Goal: Use online tool/utility: Utilize a website feature to perform a specific function

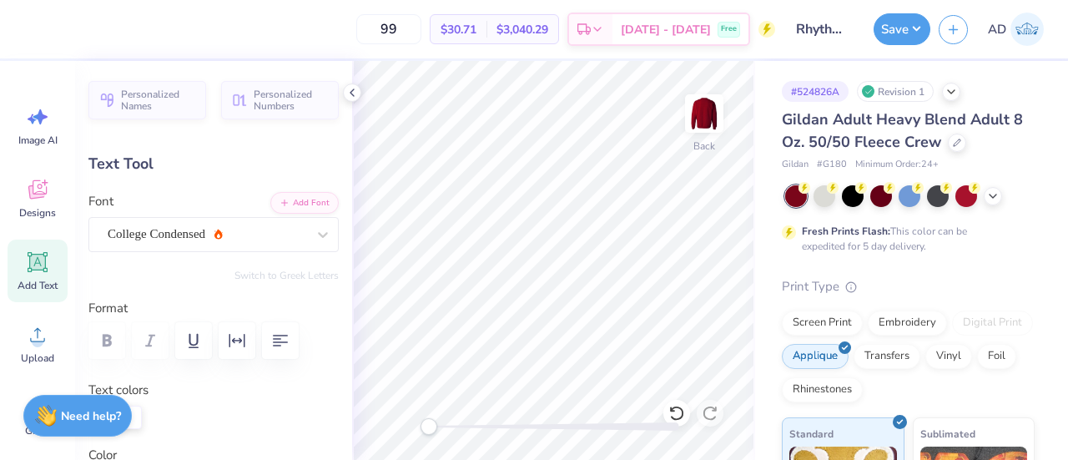
type input "8.46"
type input "5.71"
click at [559, 248] on div "Hold “Alt” to see the space between elements." at bounding box center [539, 242] width 167 height 38
type input "4.11"
type input "0.86"
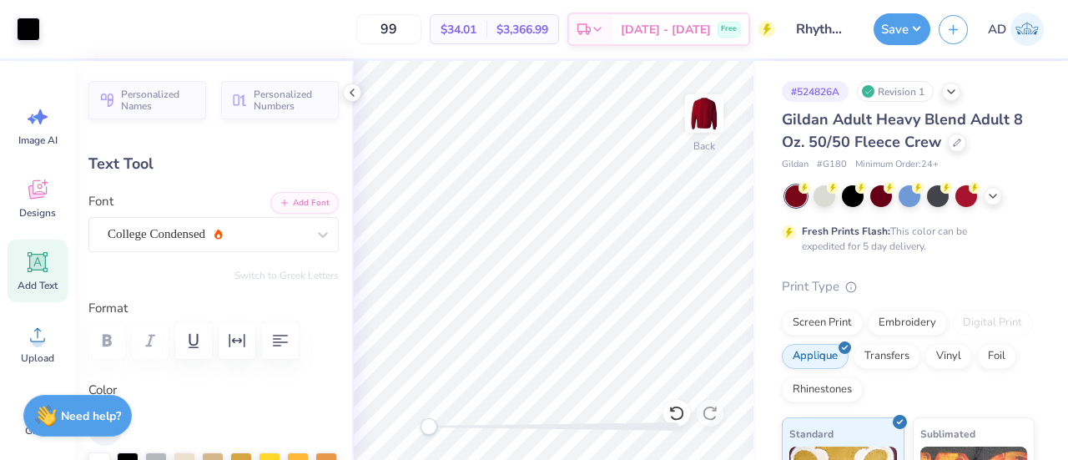
type input "8.95"
type input "8.46"
type input "5.71"
type input "3.00"
type input "4.11"
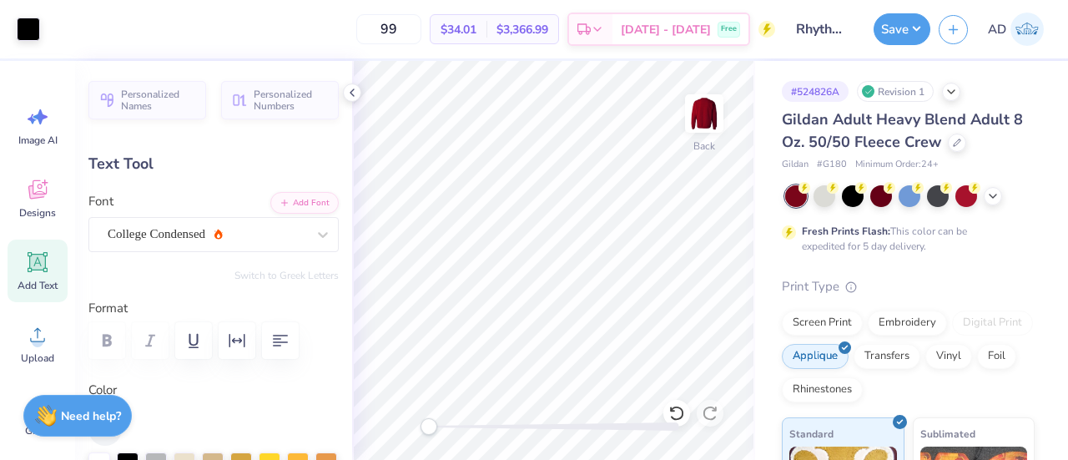
type input "0.86"
type input "9.59"
type input "8.46"
type input "5.71"
type input "3.00"
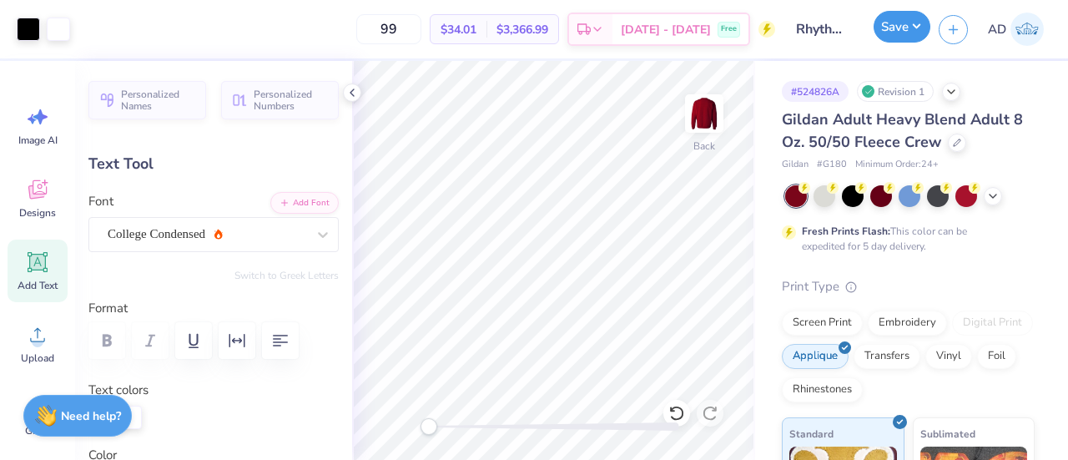
click at [896, 23] on button "Save" at bounding box center [902, 27] width 57 height 32
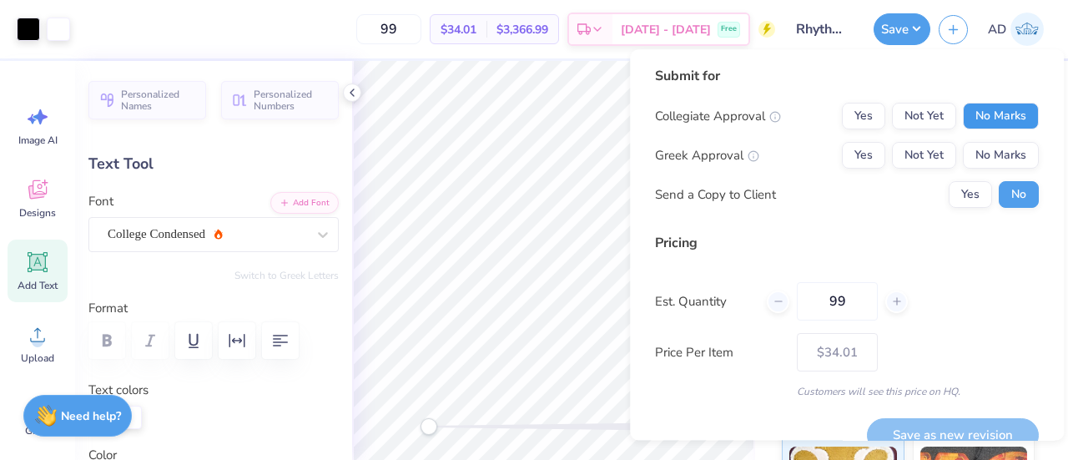
click at [974, 118] on button "No Marks" at bounding box center [1001, 116] width 76 height 27
click at [979, 146] on button "No Marks" at bounding box center [1001, 155] width 76 height 27
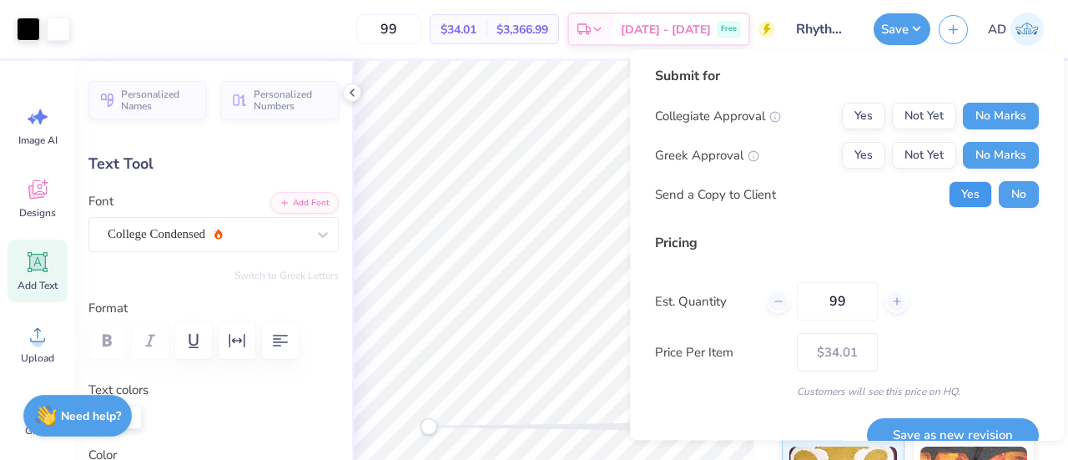
click at [960, 196] on button "Yes" at bounding box center [970, 194] width 43 height 27
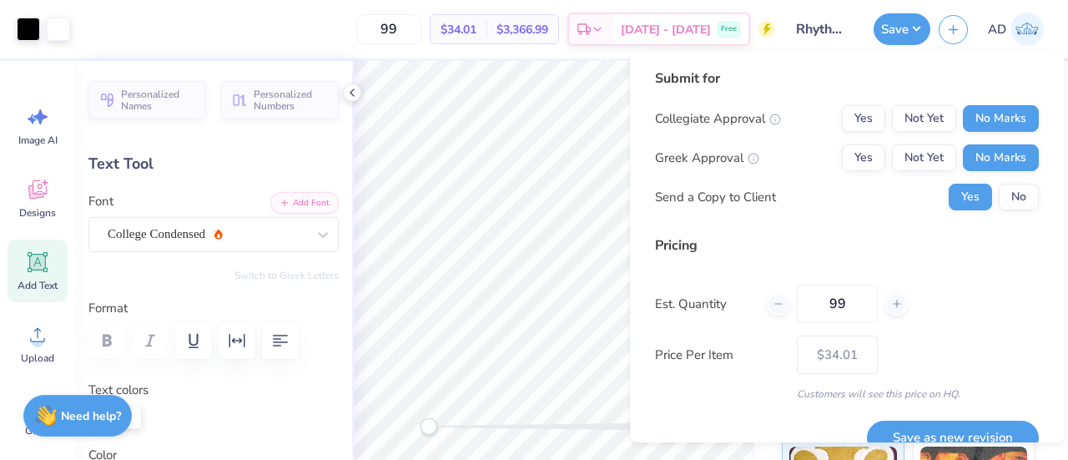
scroll to position [27, 0]
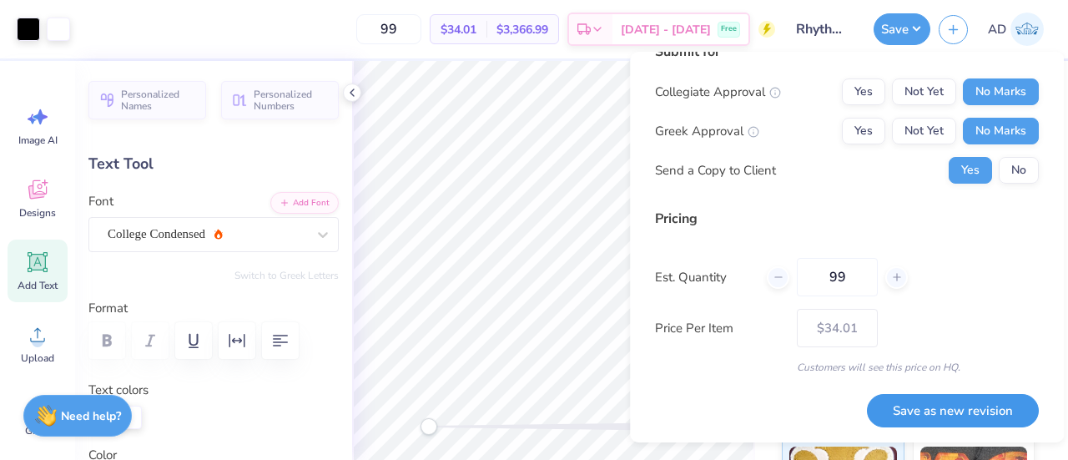
click at [936, 405] on button "Save as new revision" at bounding box center [953, 411] width 172 height 34
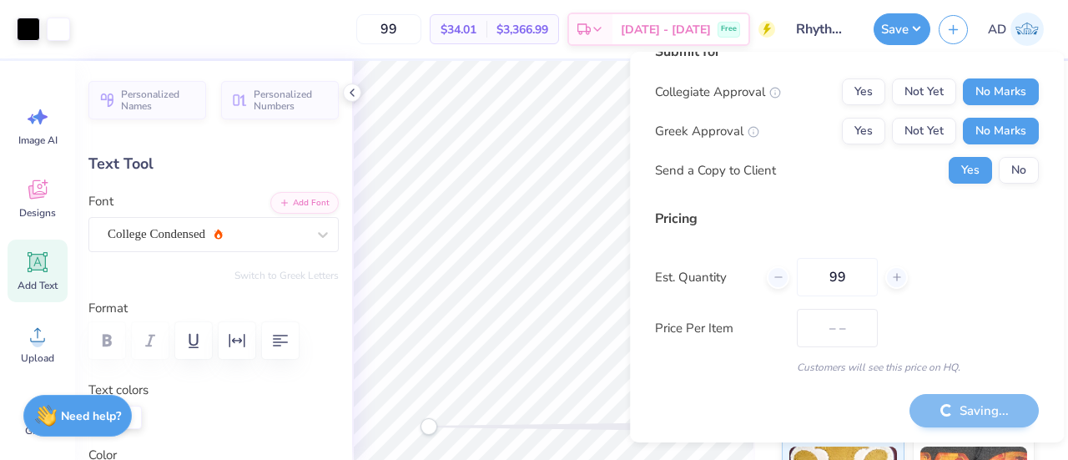
type input "$34.01"
